Goal: Navigation & Orientation: Find specific page/section

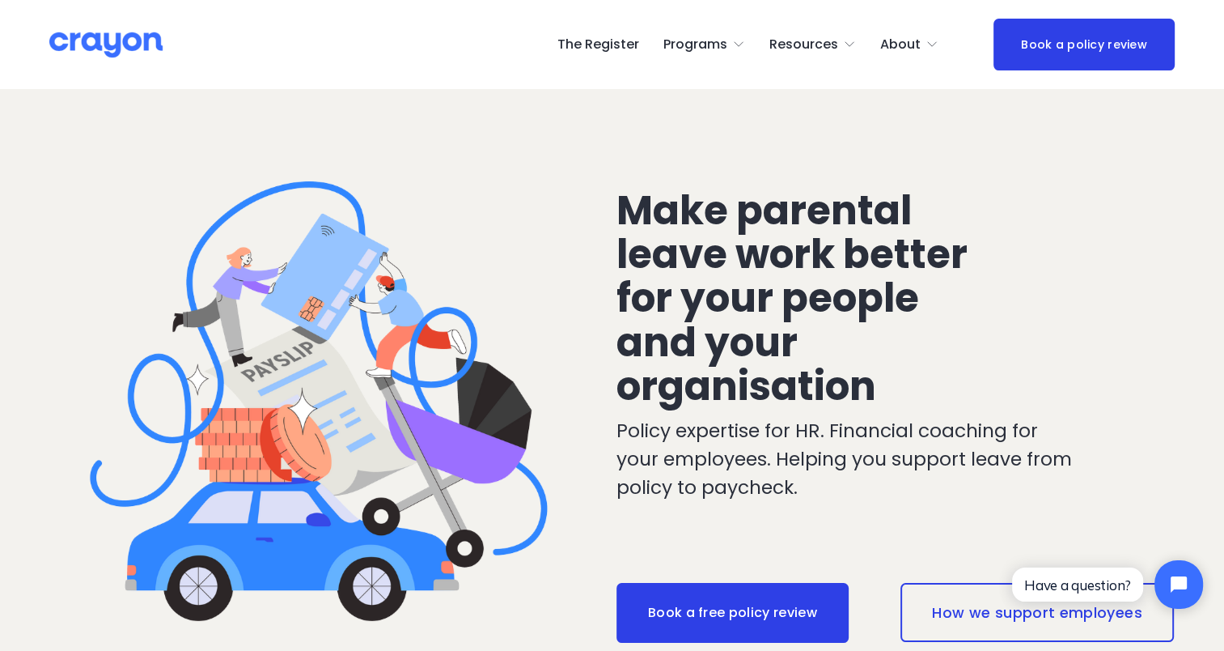
click at [592, 50] on link "The Register" at bounding box center [598, 45] width 82 height 26
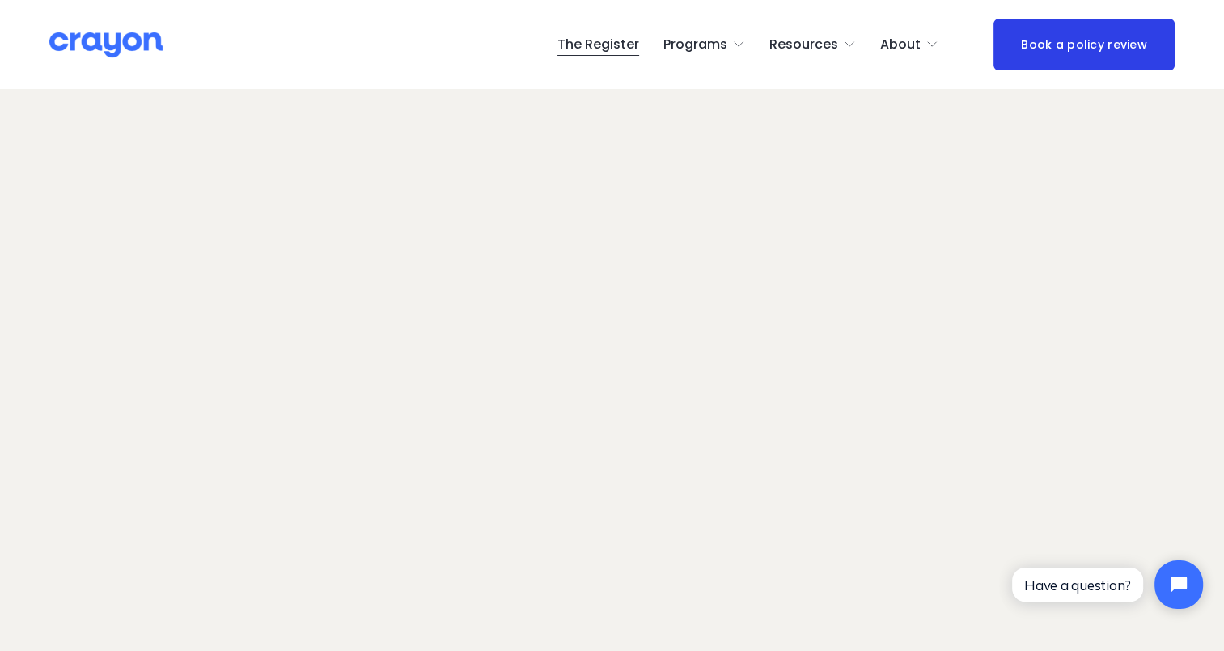
click at [132, 52] on img at bounding box center [105, 45] width 113 height 28
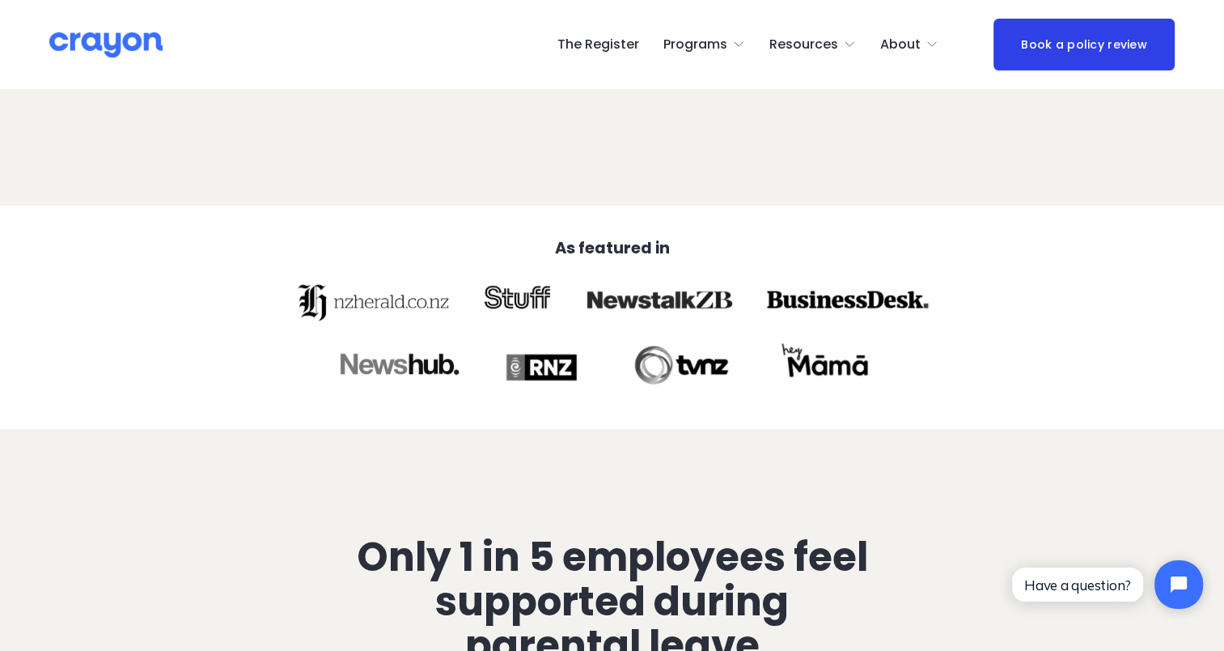
scroll to position [243, 0]
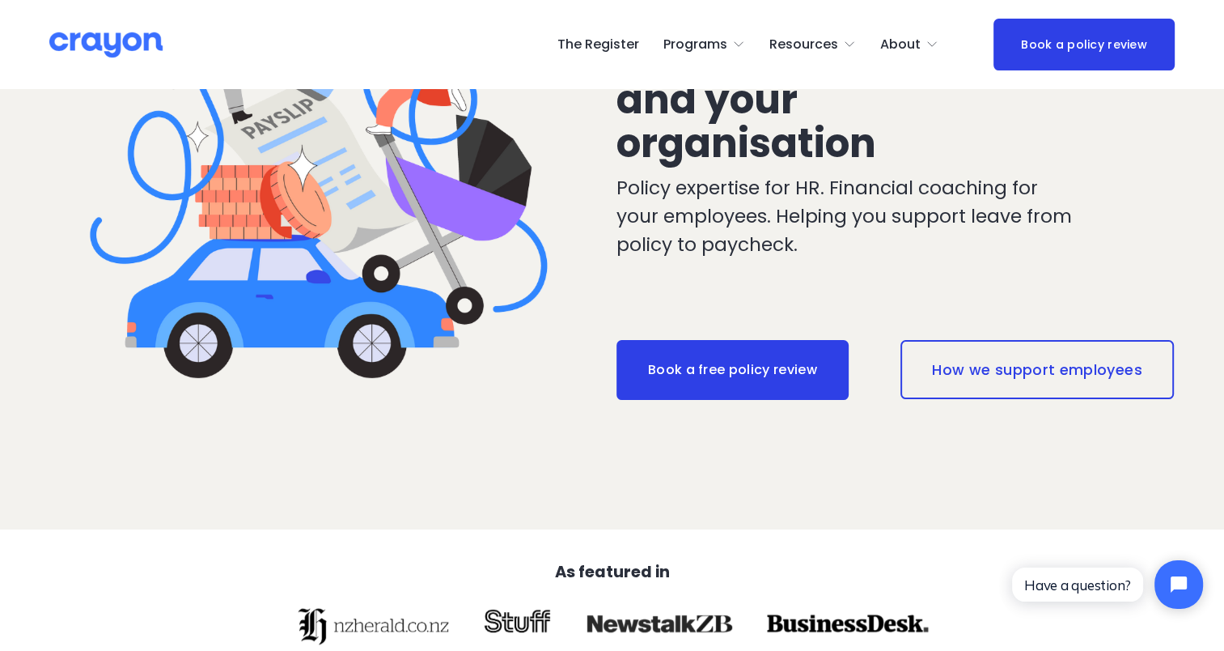
click at [603, 49] on link "The Register" at bounding box center [598, 45] width 82 height 26
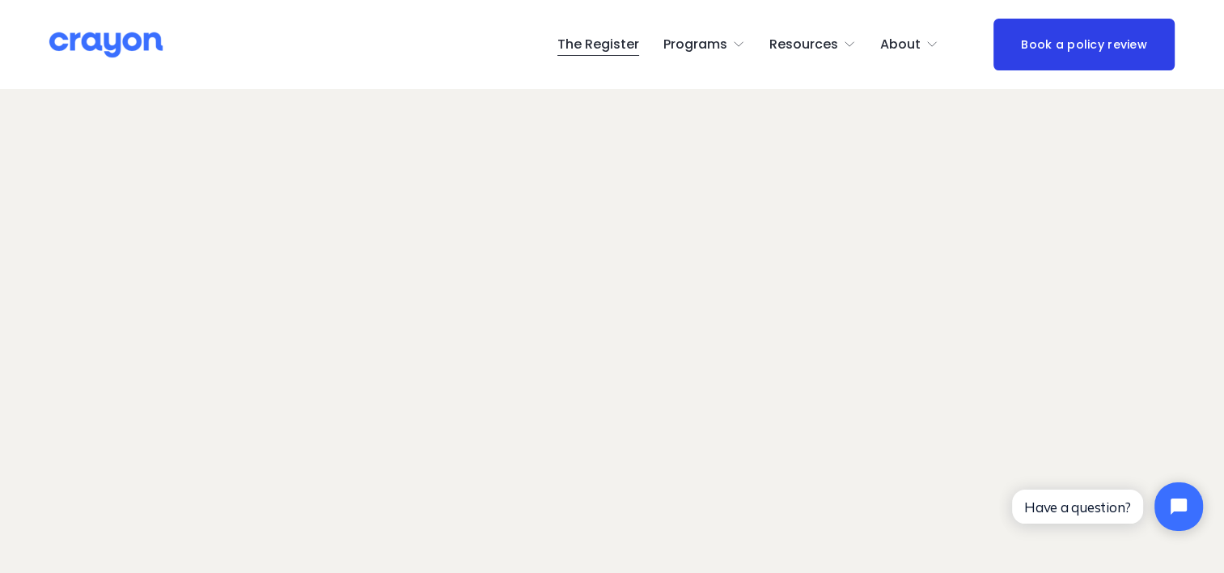
scroll to position [155, 0]
